Goal: Task Accomplishment & Management: Manage account settings

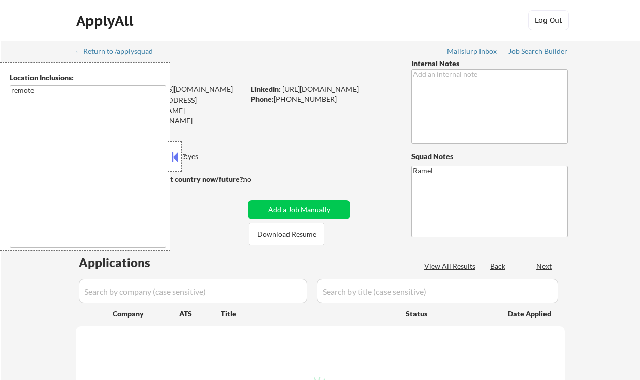
select select ""pending""
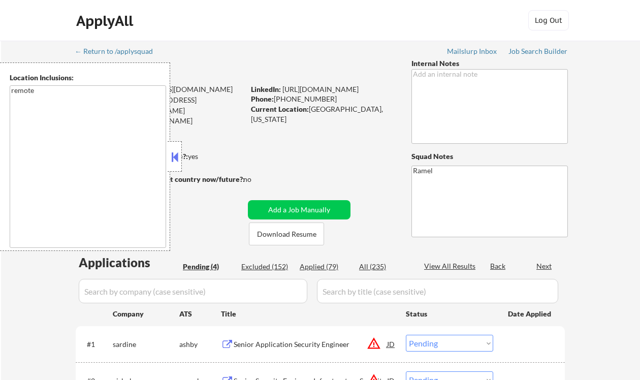
click at [174, 161] on button at bounding box center [174, 156] width 11 height 15
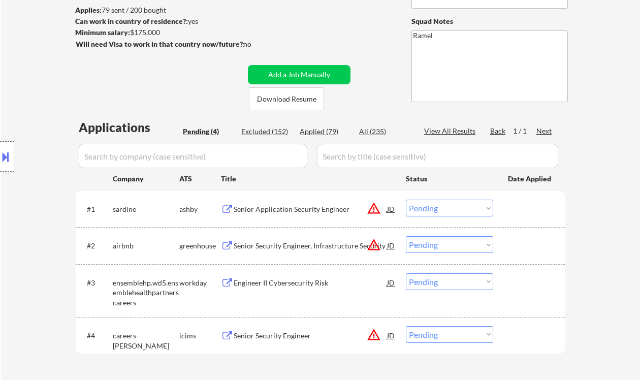
scroll to position [203, 0]
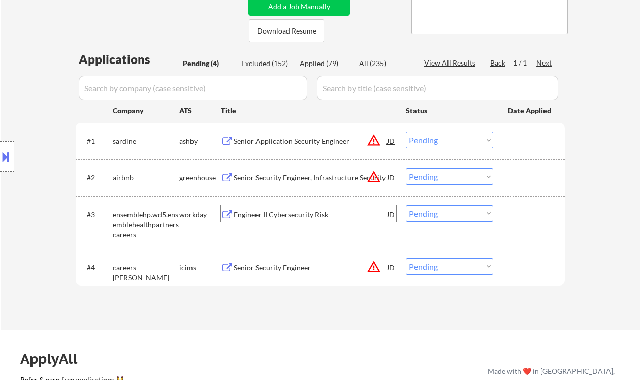
click at [307, 218] on div "Engineer II Cybersecurity Risk" at bounding box center [311, 215] width 154 height 10
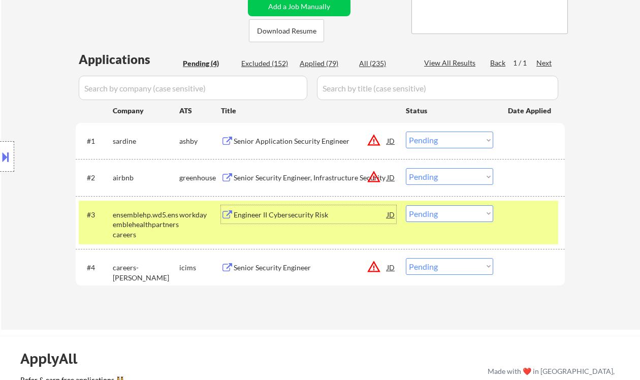
drag, startPoint x: 419, startPoint y: 216, endPoint x: 426, endPoint y: 222, distance: 8.7
click at [419, 216] on select "Choose an option... Pending Applied Excluded (Questions) Excluded (Expired) Exc…" at bounding box center [449, 213] width 87 height 17
click at [406, 205] on select "Choose an option... Pending Applied Excluded (Questions) Excluded (Expired) Exc…" at bounding box center [449, 213] width 87 height 17
click at [296, 142] on div "Senior Application Security Engineer" at bounding box center [311, 141] width 154 height 10
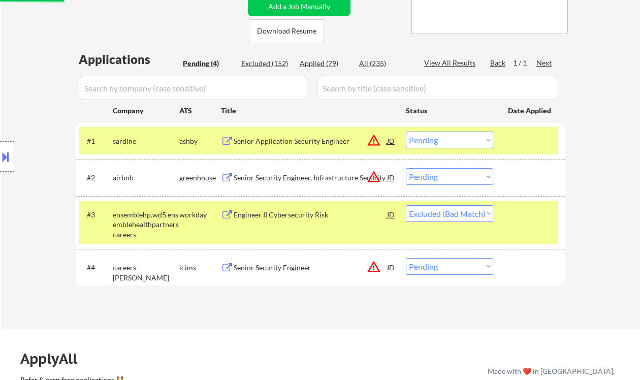
select select ""pending""
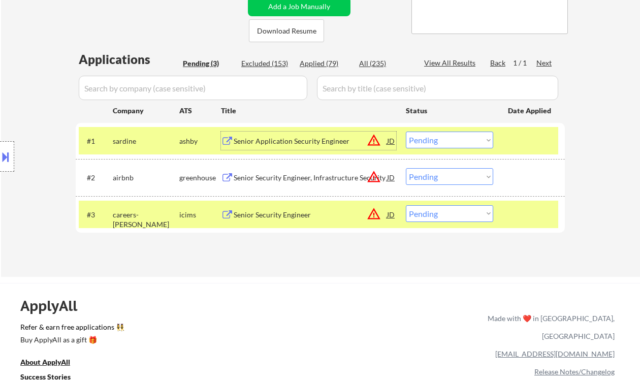
scroll to position [68, 0]
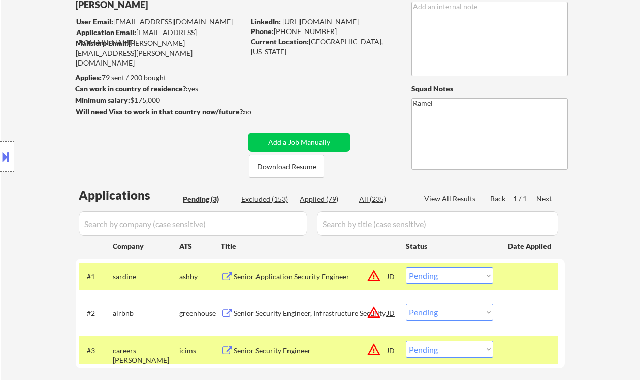
drag, startPoint x: 323, startPoint y: 32, endPoint x: 274, endPoint y: 30, distance: 49.3
click at [274, 30] on div "Phone: (405) 887-9461" at bounding box center [323, 31] width 144 height 10
copy div "(405) 887-9461"
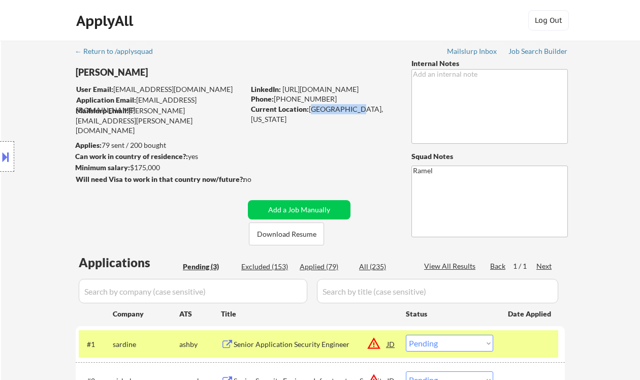
drag, startPoint x: 312, startPoint y: 109, endPoint x: 356, endPoint y: 106, distance: 44.3
click at [356, 106] on div "Current Location: Maplewood, Missouri" at bounding box center [323, 114] width 144 height 20
copy div "Maplewood, M"
click at [36, 109] on div "Location Inclusions: remote" at bounding box center [91, 157] width 182 height 189
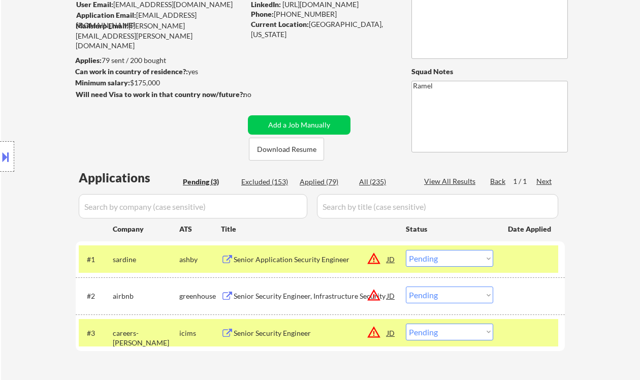
scroll to position [135, 0]
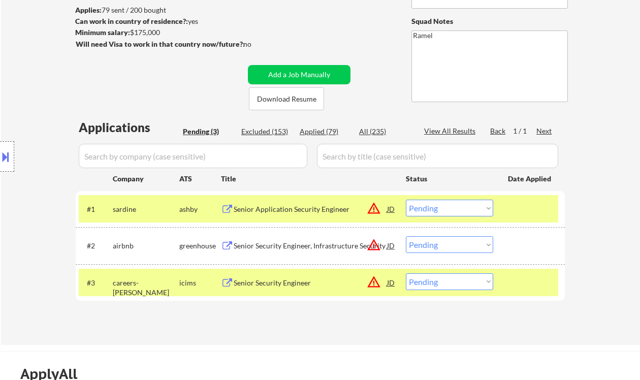
drag, startPoint x: 435, startPoint y: 203, endPoint x: 442, endPoint y: 213, distance: 12.4
click at [435, 203] on select "Choose an option... Pending Applied Excluded (Questions) Excluded (Expired) Exc…" at bounding box center [449, 208] width 87 height 17
click at [406, 200] on select "Choose an option... Pending Applied Excluded (Questions) Excluded (Expired) Exc…" at bounding box center [449, 208] width 87 height 17
click at [317, 250] on div "Senior Security Engineer, Infrastructure Security" at bounding box center [311, 246] width 154 height 10
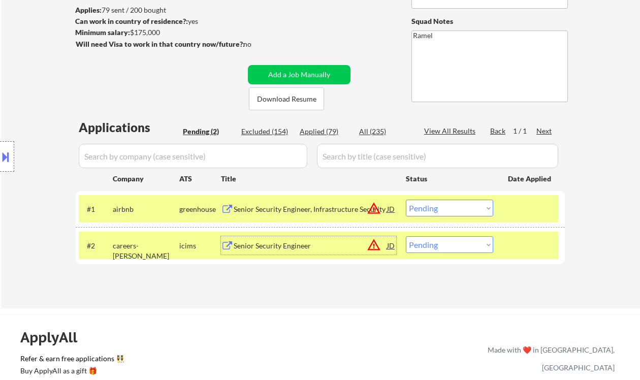
drag, startPoint x: 450, startPoint y: 205, endPoint x: 430, endPoint y: 216, distance: 23.4
click at [450, 205] on select "Choose an option... Pending Applied Excluded (Questions) Excluded (Expired) Exc…" at bounding box center [449, 208] width 87 height 17
click at [406, 200] on select "Choose an option... Pending Applied Excluded (Questions) Excluded (Expired) Exc…" at bounding box center [449, 208] width 87 height 17
click at [317, 246] on div "Senior Security Engineer" at bounding box center [311, 246] width 154 height 10
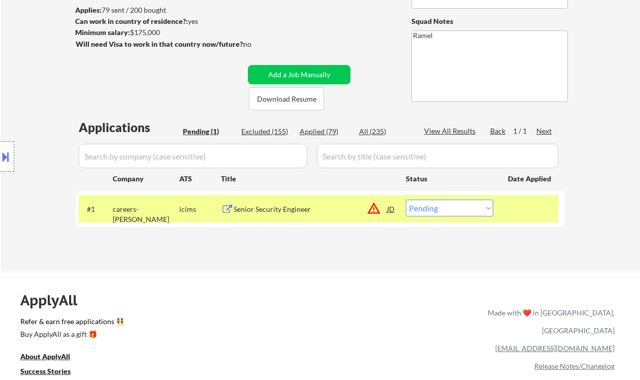
drag, startPoint x: 464, startPoint y: 209, endPoint x: 468, endPoint y: 216, distance: 7.5
click at [464, 209] on select "Choose an option... Pending Applied Excluded (Questions) Excluded (Expired) Exc…" at bounding box center [449, 208] width 87 height 17
select select ""excluded__bad_match_""
click at [406, 200] on select "Choose an option... Pending Applied Excluded (Questions) Excluded (Expired) Exc…" at bounding box center [449, 208] width 87 height 17
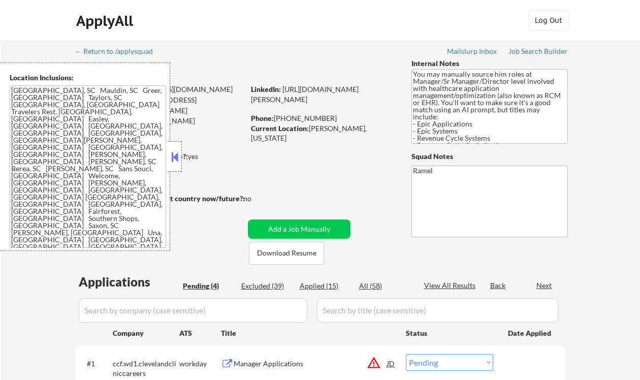
select select ""pending""
drag, startPoint x: 180, startPoint y: 158, endPoint x: 189, endPoint y: 160, distance: 8.3
click at [180, 158] on div at bounding box center [175, 156] width 14 height 30
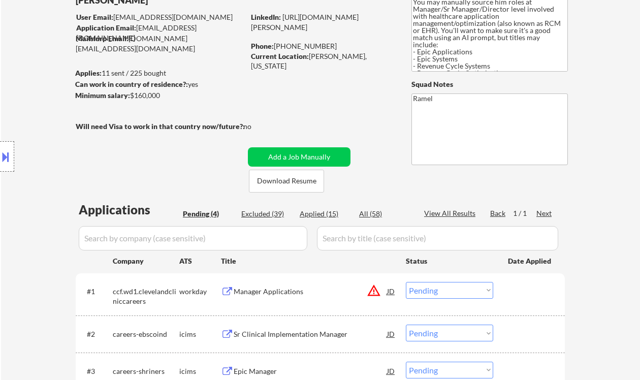
scroll to position [68, 0]
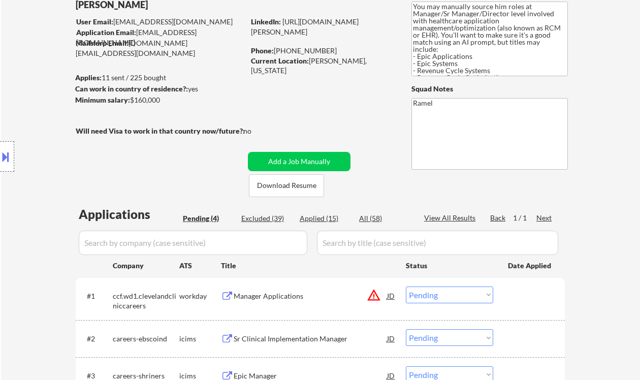
drag, startPoint x: 30, startPoint y: 43, endPoint x: 84, endPoint y: 41, distance: 53.4
click at [30, 43] on div "← Return to /applysquad Mailslurp Inbox Job Search Builder Nicholas Page User E…" at bounding box center [320, 224] width 639 height 502
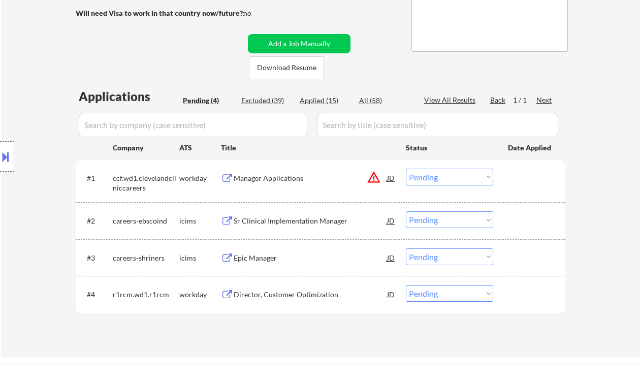
scroll to position [271, 0]
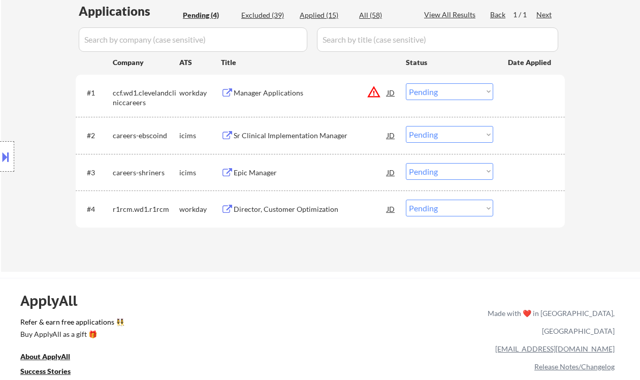
click at [37, 109] on div "Location Inclusions: Greenville, SC Mauldin, SC Greer, SC Taylors, SC Simpsonvi…" at bounding box center [91, 157] width 182 height 189
click at [285, 210] on div "Director, Customer Optimization" at bounding box center [311, 209] width 154 height 10
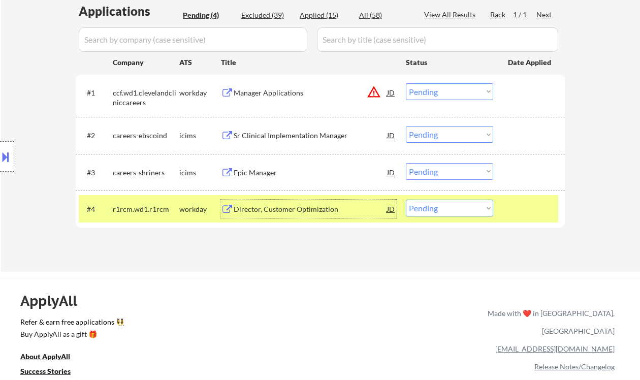
drag, startPoint x: 430, startPoint y: 207, endPoint x: 435, endPoint y: 216, distance: 9.3
click at [430, 207] on select "Choose an option... Pending Applied Excluded (Questions) Excluded (Expired) Exc…" at bounding box center [449, 208] width 87 height 17
select select ""excluded__bad_match_""
click at [406, 200] on select "Choose an option... Pending Applied Excluded (Questions) Excluded (Expired) Exc…" at bounding box center [449, 208] width 87 height 17
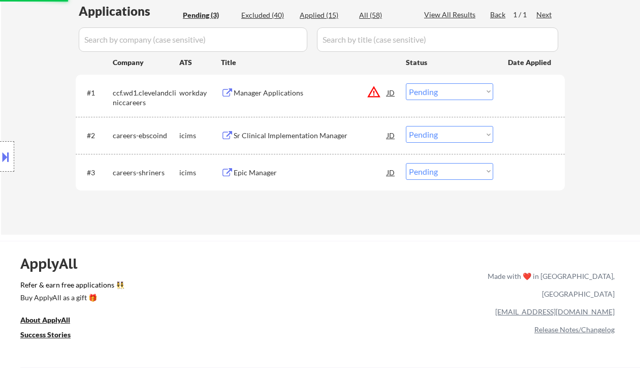
scroll to position [203, 0]
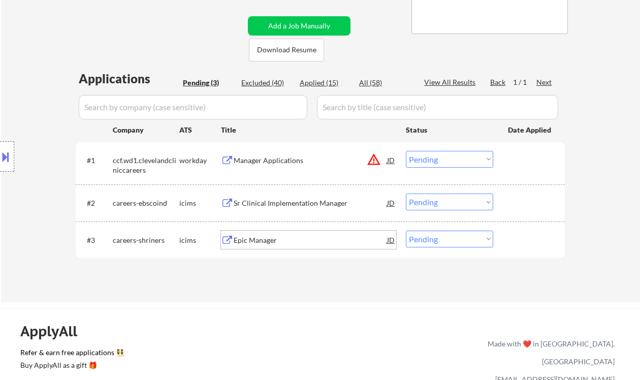
click at [263, 237] on div "Epic Manager" at bounding box center [311, 240] width 154 height 10
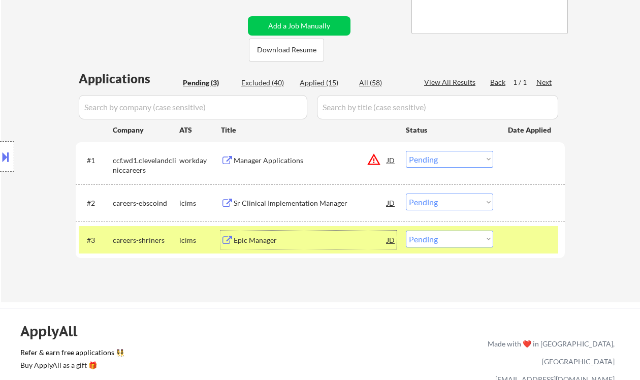
click at [472, 242] on select "Choose an option... Pending Applied Excluded (Questions) Excluded (Expired) Exc…" at bounding box center [449, 239] width 87 height 17
select select ""excluded__expired_""
click at [406, 231] on select "Choose an option... Pending Applied Excluded (Questions) Excluded (Expired) Exc…" at bounding box center [449, 239] width 87 height 17
click at [323, 199] on div "Sr Clinical Implementation Manager" at bounding box center [311, 203] width 154 height 10
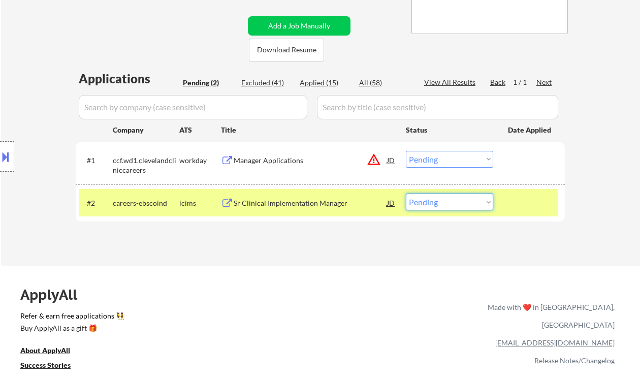
drag, startPoint x: 420, startPoint y: 199, endPoint x: 429, endPoint y: 210, distance: 14.4
click at [420, 199] on select "Choose an option... Pending Applied Excluded (Questions) Excluded (Expired) Exc…" at bounding box center [449, 202] width 87 height 17
select select ""excluded__bad_match_""
click at [406, 194] on select "Choose an option... Pending Applied Excluded (Questions) Excluded (Expired) Exc…" at bounding box center [449, 202] width 87 height 17
click at [290, 162] on div "Manager Applications" at bounding box center [311, 161] width 154 height 10
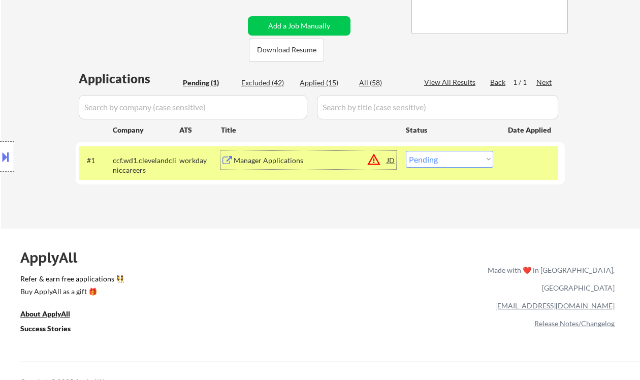
drag, startPoint x: 418, startPoint y: 160, endPoint x: 426, endPoint y: 167, distance: 10.8
click at [418, 160] on select "Choose an option... Pending Applied Excluded (Questions) Excluded (Expired) Exc…" at bounding box center [449, 159] width 87 height 17
select select ""excluded__bad_match_""
click at [406, 151] on select "Choose an option... Pending Applied Excluded (Questions) Excluded (Expired) Exc…" at bounding box center [449, 159] width 87 height 17
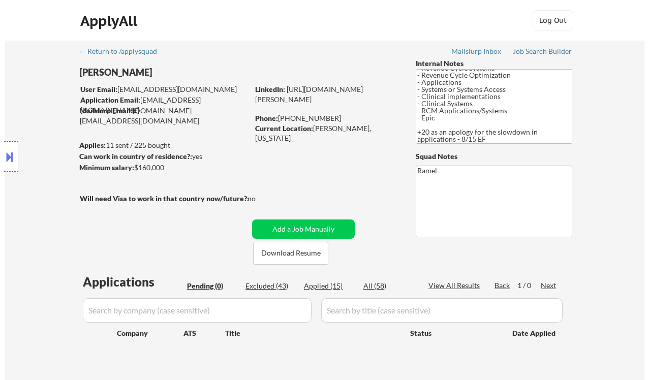
scroll to position [71, 0]
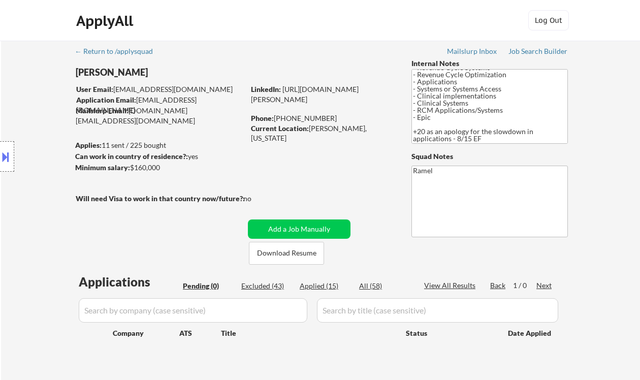
click at [48, 104] on div "Location Inclusions: Greenville, SC Mauldin, SC Greer, SC Taylors, SC Simpsonvi…" at bounding box center [91, 157] width 182 height 189
drag, startPoint x: 321, startPoint y: 118, endPoint x: 277, endPoint y: 117, distance: 44.2
click at [277, 117] on div "Phone: 864-706-0990" at bounding box center [323, 118] width 144 height 10
copy div "[PHONE_NUMBER]"
click at [279, 225] on button "Add a Job Manually" at bounding box center [299, 229] width 103 height 19
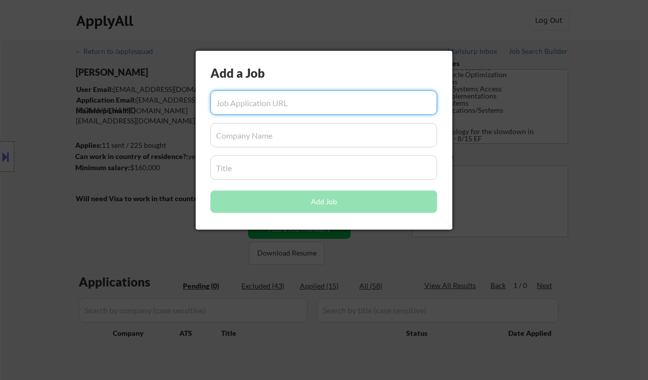
paste input "https://www.remoterocketship.com/company/apexinformatics/jobs/application-manag…"
type input "https://www.remoterocketship.com/company/apexinformatics/jobs/application-manag…"
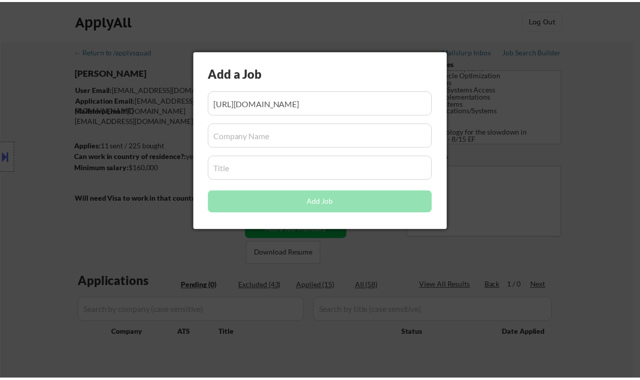
scroll to position [0, 0]
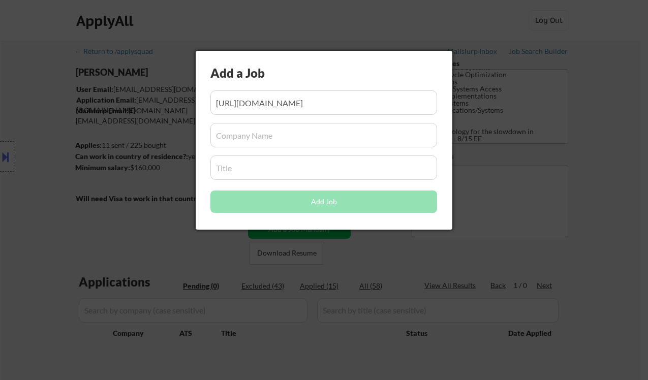
click at [269, 138] on input "input" at bounding box center [323, 135] width 227 height 24
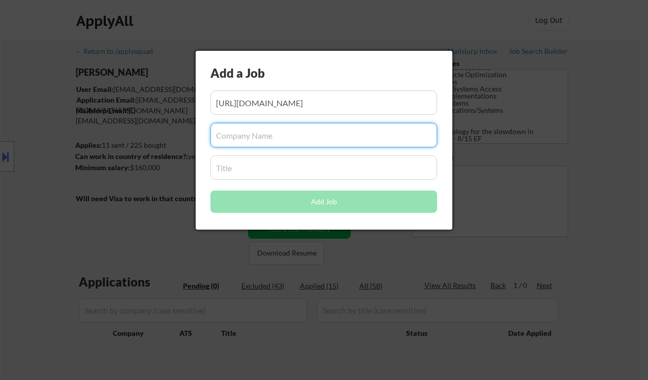
paste input "Apex Informatics"
type input "Apex Informatics"
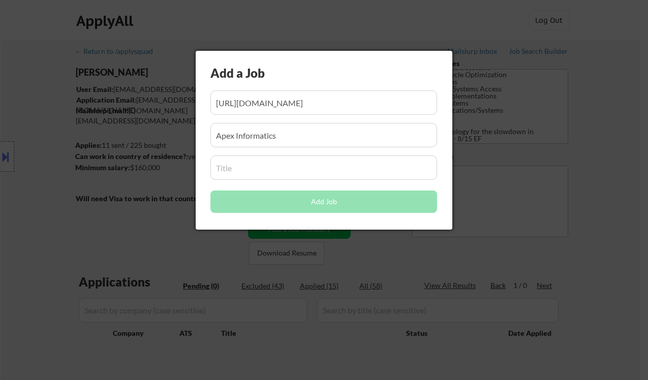
click at [264, 168] on input "input" at bounding box center [323, 168] width 227 height 24
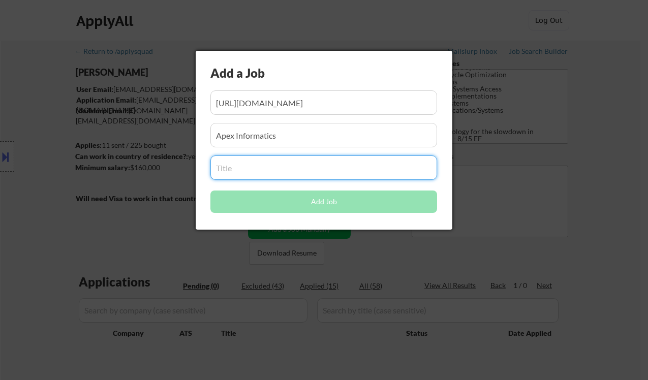
paste input "Application Manager"
type input "Application Manager"
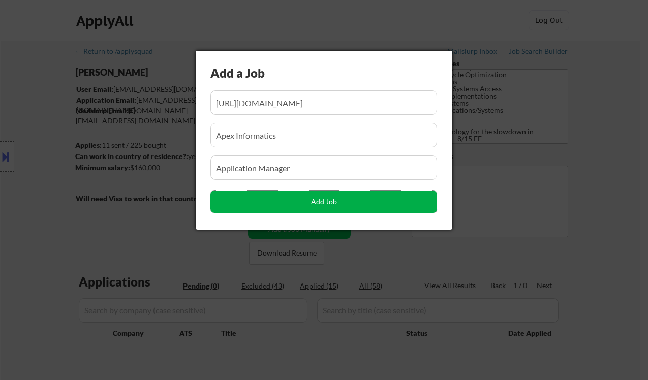
click at [276, 199] on button "Add Job" at bounding box center [323, 202] width 227 height 22
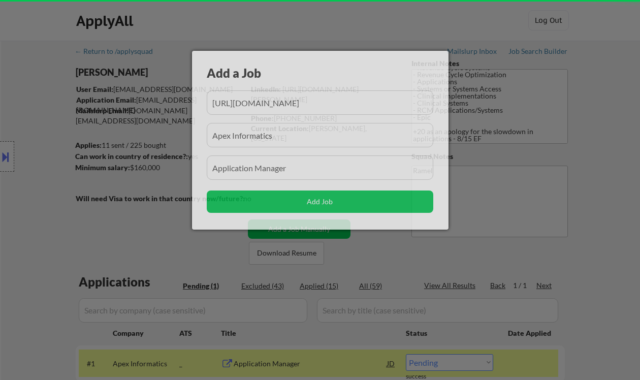
click at [602, 232] on div at bounding box center [320, 190] width 640 height 380
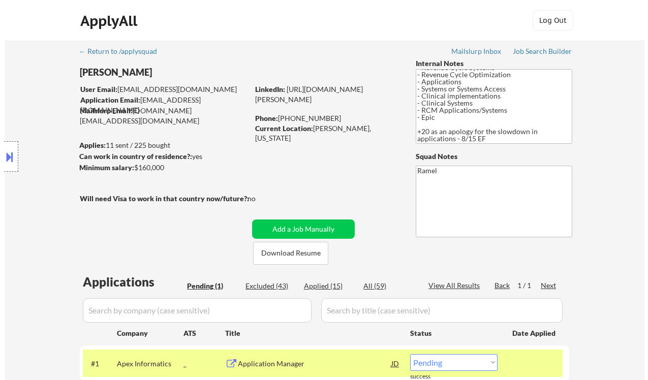
scroll to position [135, 0]
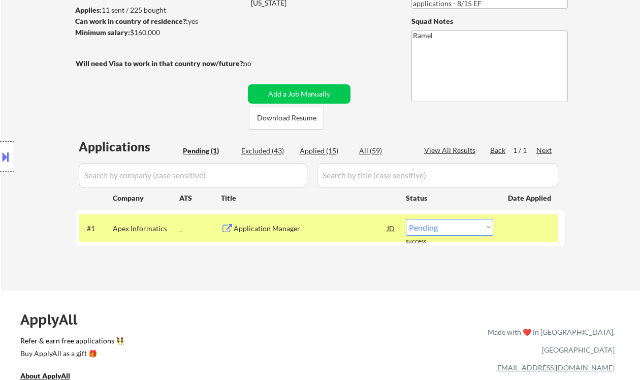
click at [449, 231] on select "Choose an option... Pending Applied Excluded (Questions) Excluded (Expired) Exc…" at bounding box center [449, 227] width 87 height 17
select select ""applied""
click at [406, 219] on select "Choose an option... Pending Applied Excluded (Questions) Excluded (Expired) Exc…" at bounding box center [449, 227] width 87 height 17
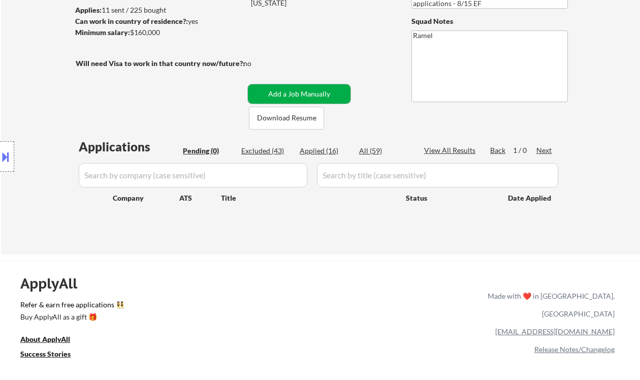
click at [294, 91] on button "Add a Job Manually" at bounding box center [299, 93] width 103 height 19
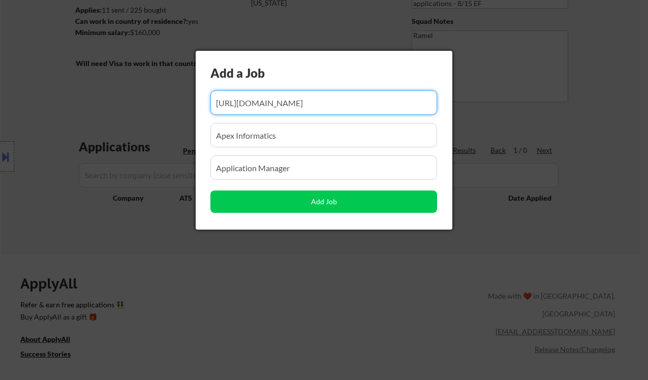
click at [292, 105] on input "input" at bounding box center [323, 102] width 227 height 24
paste input "https://www.remoterocketship.com/company/governmentmarketstrategies/jobs/implem…"
type input "https://www.remoterocketship.com/company/governmentmarketstrategies/jobs/implem…"
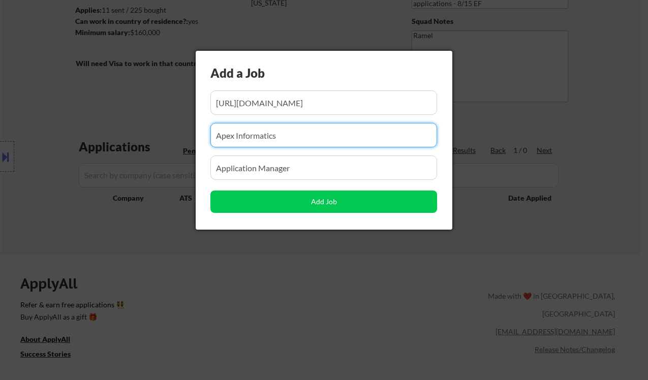
drag, startPoint x: 291, startPoint y: 139, endPoint x: 196, endPoint y: 140, distance: 95.1
click at [196, 140] on div "Add a Job Add Job" at bounding box center [324, 140] width 257 height 179
paste input "Government Market Strategies, Inc."
type input "Government Market Strategies, Inc."
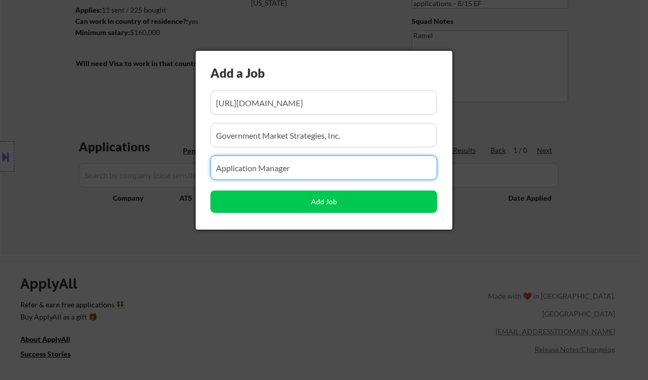
drag, startPoint x: 322, startPoint y: 169, endPoint x: 188, endPoint y: 171, distance: 134.2
click at [188, 171] on body "← Return to /applysquad Mailslurp Inbox Job Search Builder Nicholas Page User E…" at bounding box center [324, 55] width 648 height 380
paste input "Implementation Program/Project Manager - Healthcare"
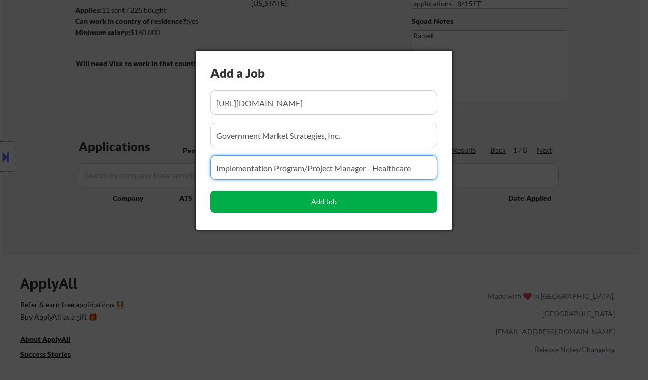
type input "Implementation Program/Project Manager - Healthcare"
click at [250, 202] on button "Add Job" at bounding box center [323, 202] width 227 height 22
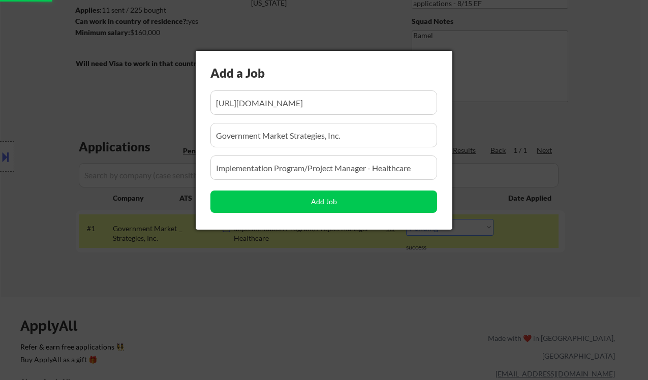
click at [243, 312] on div at bounding box center [324, 190] width 648 height 380
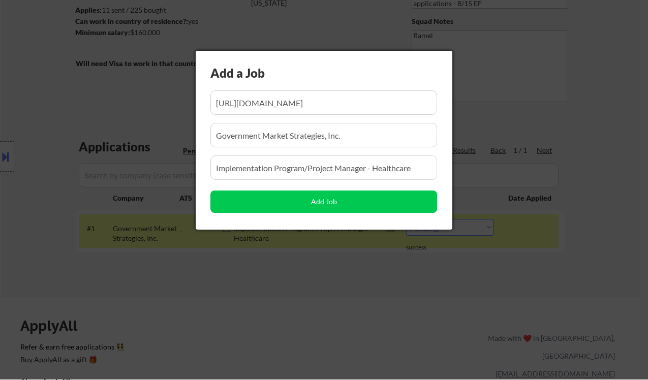
scroll to position [0, 344]
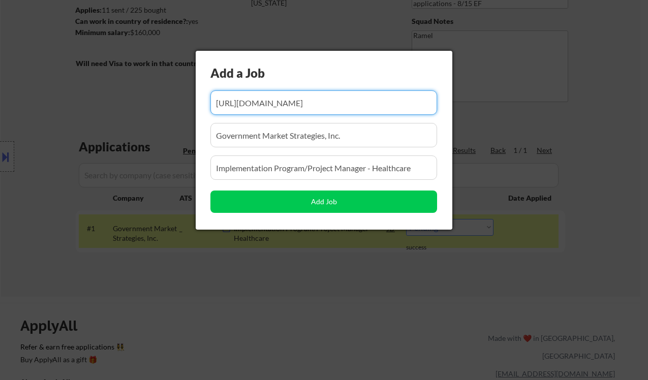
click at [313, 299] on div at bounding box center [324, 190] width 648 height 380
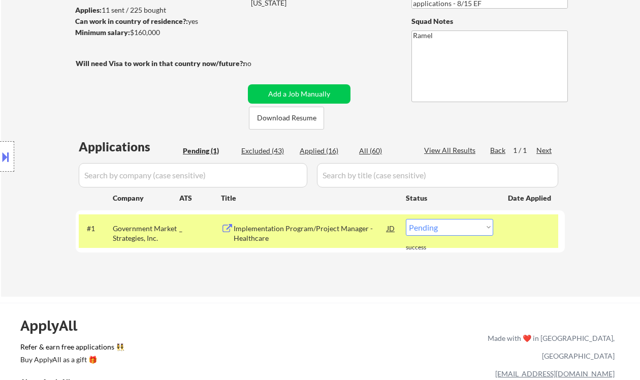
drag, startPoint x: 444, startPoint y: 228, endPoint x: 443, endPoint y: 235, distance: 6.7
click at [444, 228] on select "Choose an option... Pending Applied Excluded (Questions) Excluded (Expired) Exc…" at bounding box center [449, 227] width 87 height 17
select select ""applied""
click at [406, 219] on select "Choose an option... Pending Applied Excluded (Questions) Excluded (Expired) Exc…" at bounding box center [449, 227] width 87 height 17
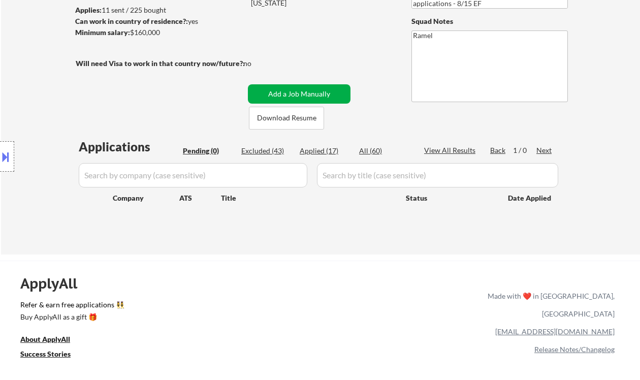
click at [281, 92] on button "Add a Job Manually" at bounding box center [299, 93] width 103 height 19
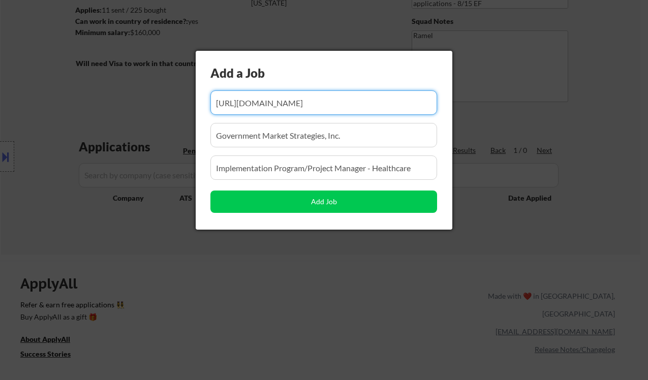
scroll to position [0, 344]
click at [335, 108] on input "input" at bounding box center [323, 102] width 227 height 24
paste input "https://jobs.ashbyhq.com/nerdwallet/995326c7-017e-456c-8e7a-8f64adfb3909/applic…"
type input "https://jobs.ashbyhq.com/nerdwallet/995326c7-017e-456c-8e7a-8f64adfb3909/applic…"
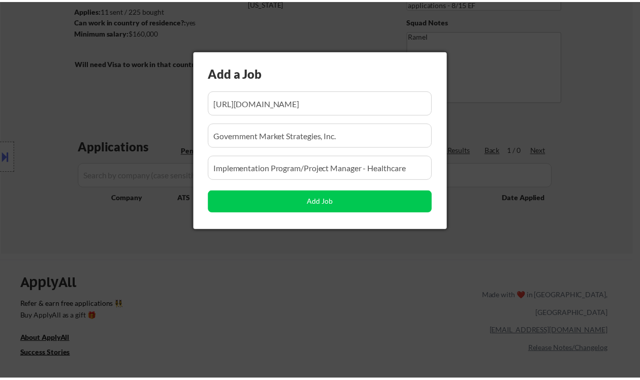
scroll to position [0, 0]
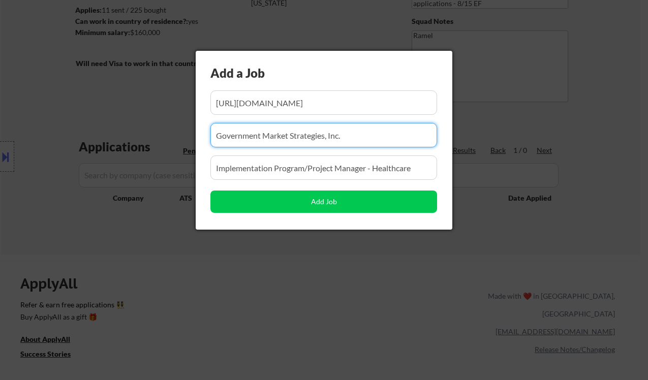
drag, startPoint x: 352, startPoint y: 139, endPoint x: 212, endPoint y: 136, distance: 139.8
click at [212, 136] on input "input" at bounding box center [323, 135] width 227 height 24
paste input "nerdwallet"
type input "nerdwallet"
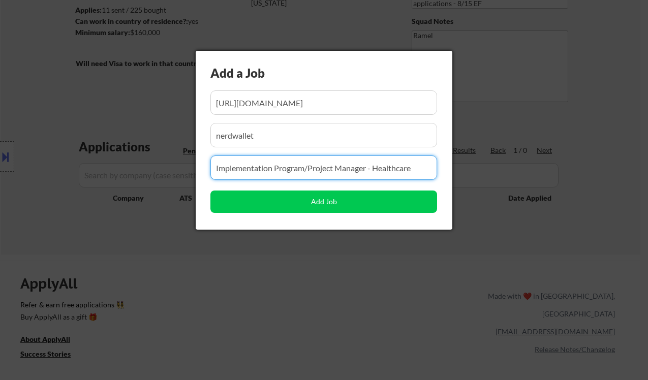
drag, startPoint x: 417, startPoint y: 167, endPoint x: 217, endPoint y: 167, distance: 200.8
click at [217, 167] on input "input" at bounding box center [323, 168] width 227 height 24
paste input "Financial Systems Program Manager"
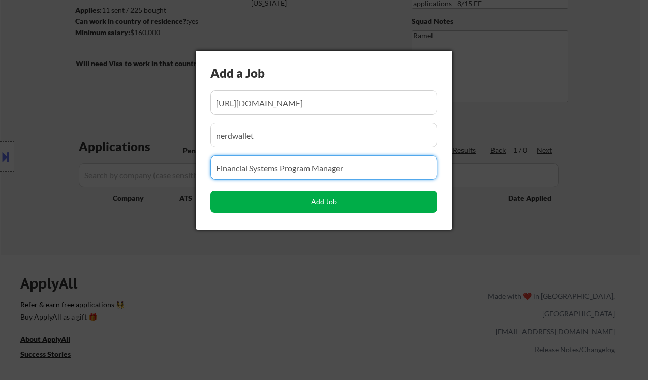
type input "Financial Systems Program Manager"
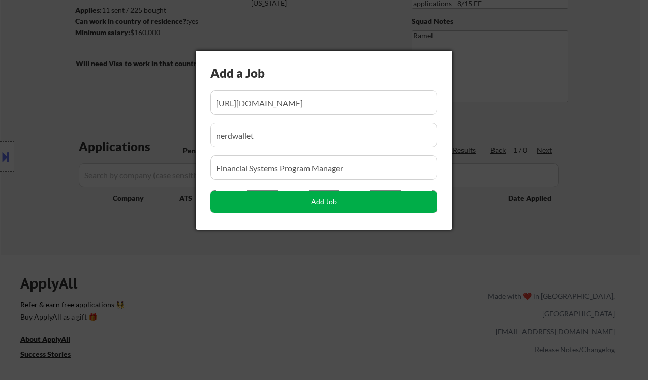
click at [294, 206] on button "Add Job" at bounding box center [323, 202] width 227 height 22
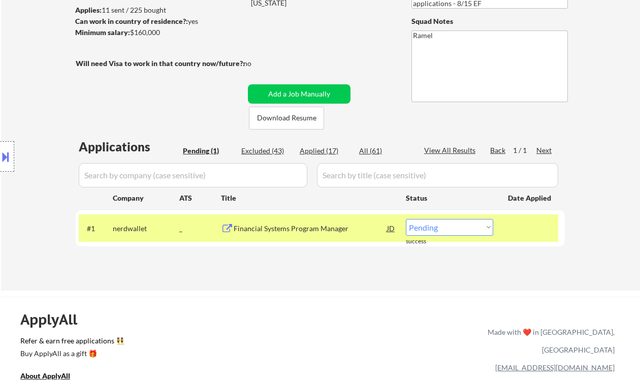
click at [8, 194] on div "Location Inclusions: Greenville, SC Mauldin, SC Greer, SC Taylors, SC Simpsonvi…" at bounding box center [91, 157] width 182 height 189
click at [449, 231] on select "Choose an option... Pending Applied Excluded (Questions) Excluded (Expired) Exc…" at bounding box center [449, 227] width 87 height 17
select select ""excluded""
click at [406, 219] on select "Choose an option... Pending Applied Excluded (Questions) Excluded (Expired) Exc…" at bounding box center [449, 227] width 87 height 17
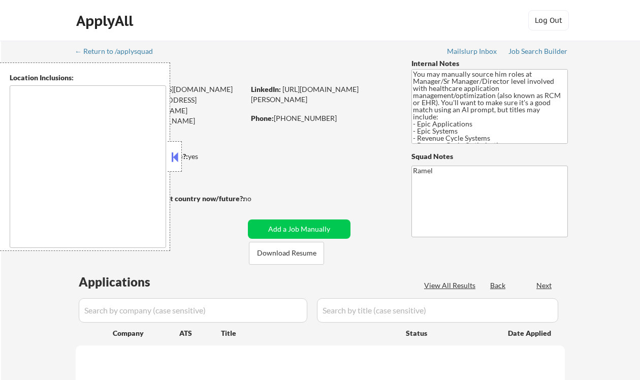
type textarea "[GEOGRAPHIC_DATA], SC Mauldin, SC Greer, [GEOGRAPHIC_DATA] Taylors, SC [GEOGRAP…"
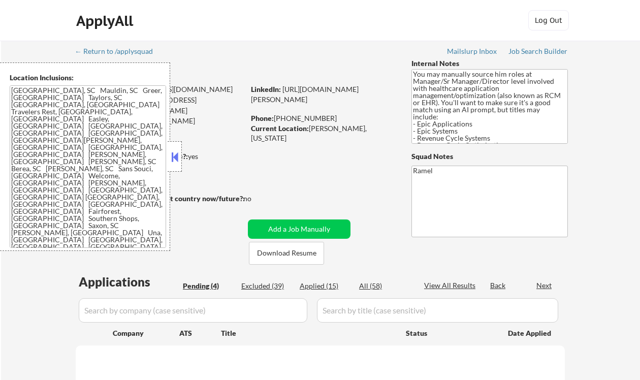
select select ""pending""
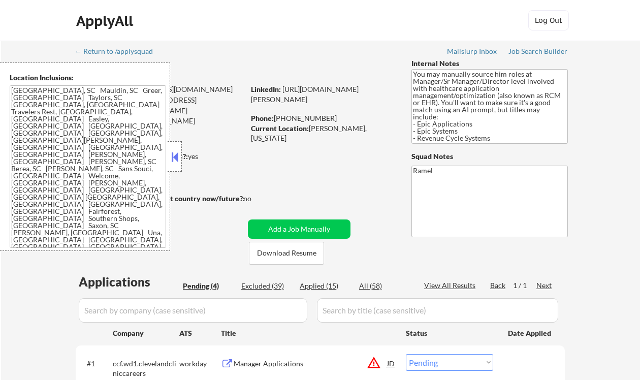
click at [177, 159] on button at bounding box center [174, 156] width 11 height 15
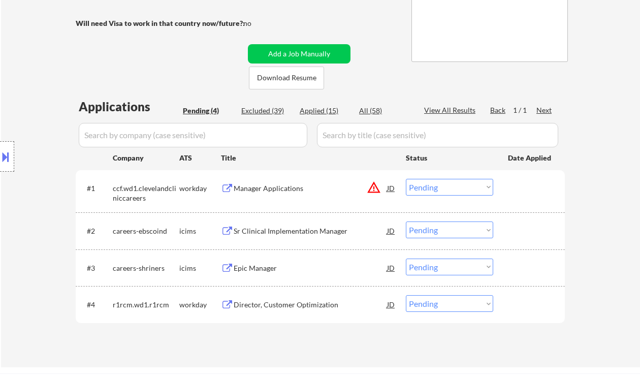
scroll to position [203, 0]
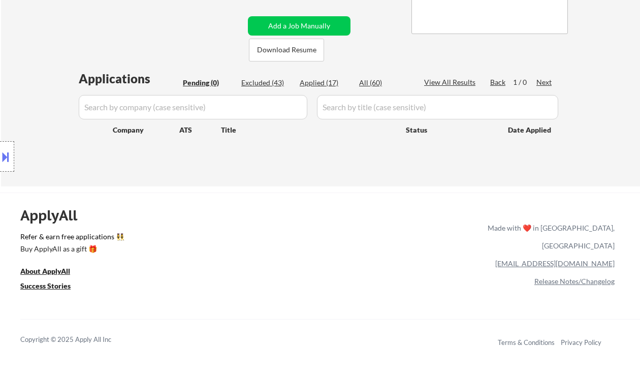
select select ""pending""
